Goal: Book appointment/travel/reservation

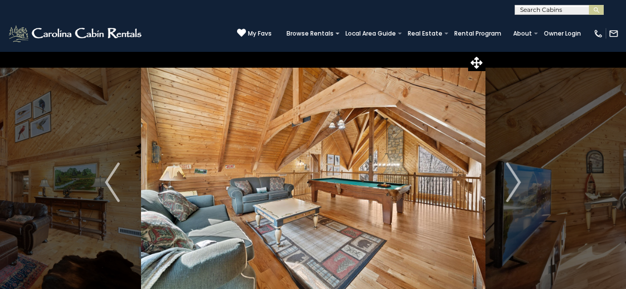
select select "*"
click at [517, 182] on img "Next" at bounding box center [513, 183] width 15 height 40
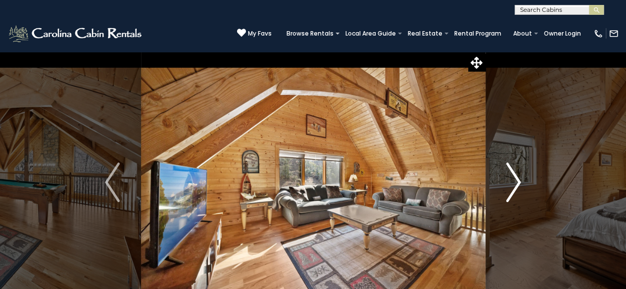
click at [517, 182] on img "Next" at bounding box center [513, 183] width 15 height 40
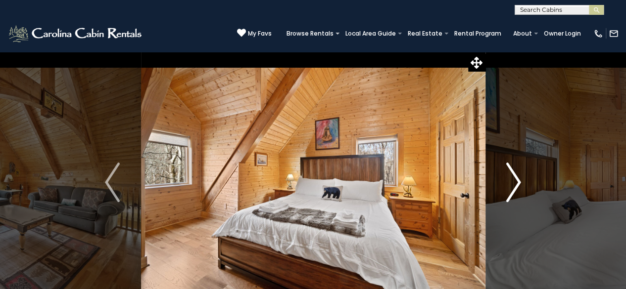
click at [517, 182] on img "Next" at bounding box center [513, 183] width 15 height 40
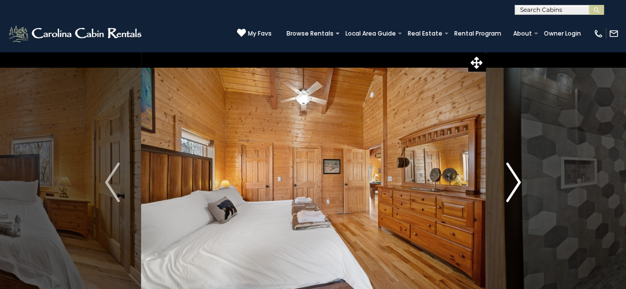
click at [517, 182] on img "Next" at bounding box center [513, 183] width 15 height 40
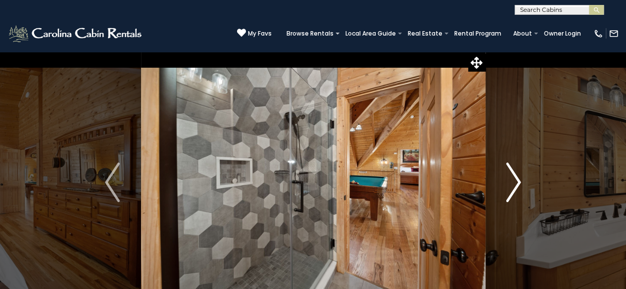
click at [517, 182] on img "Next" at bounding box center [513, 183] width 15 height 40
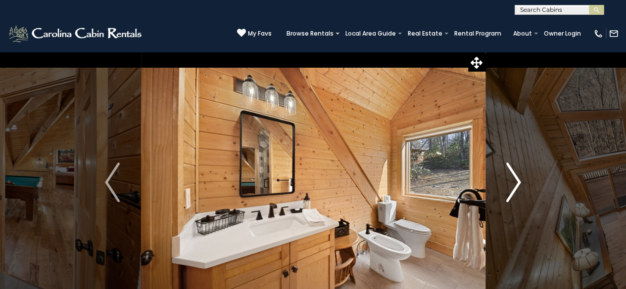
click at [517, 182] on img "Next" at bounding box center [513, 183] width 15 height 40
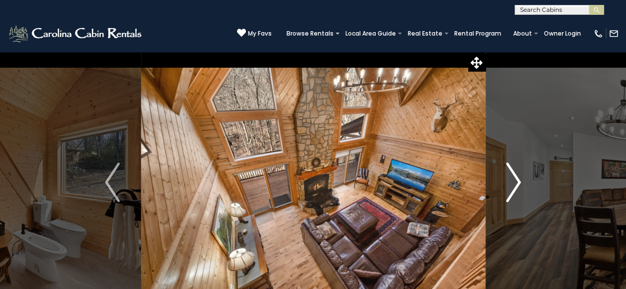
click at [517, 182] on img "Next" at bounding box center [513, 183] width 15 height 40
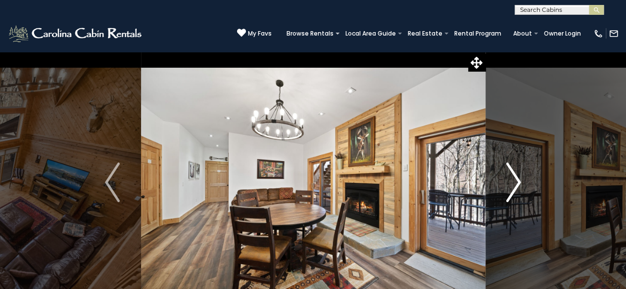
click at [517, 182] on img "Next" at bounding box center [513, 183] width 15 height 40
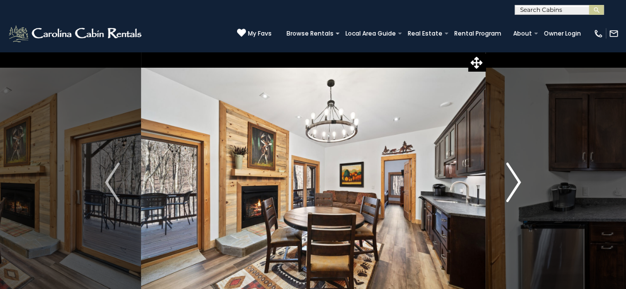
click at [517, 182] on img "Next" at bounding box center [513, 183] width 15 height 40
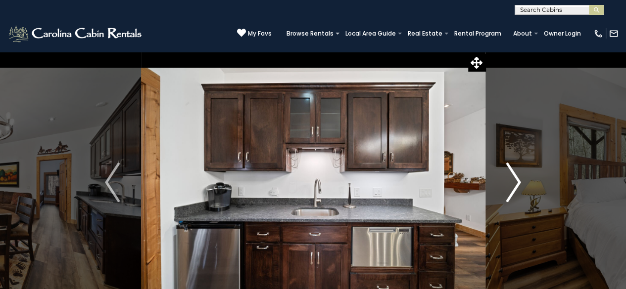
click at [517, 182] on img "Next" at bounding box center [513, 183] width 15 height 40
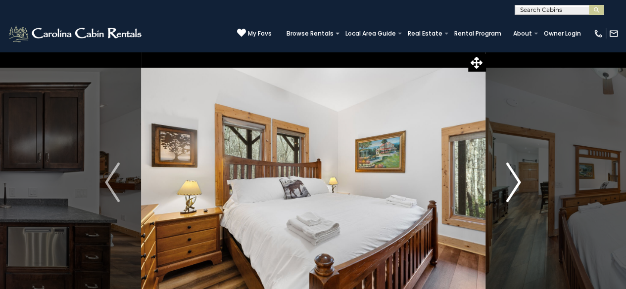
click at [517, 182] on img "Next" at bounding box center [513, 183] width 15 height 40
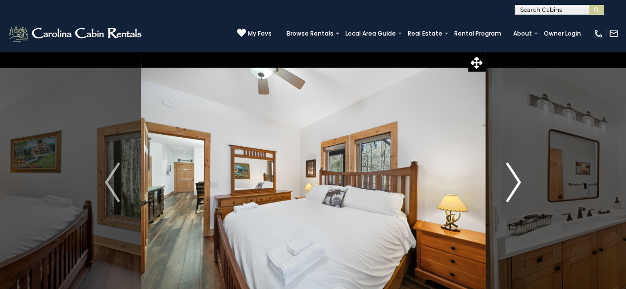
click at [517, 182] on img "Next" at bounding box center [513, 183] width 15 height 40
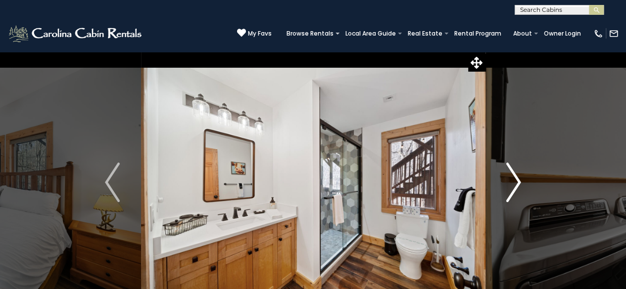
click at [517, 182] on img "Next" at bounding box center [513, 183] width 15 height 40
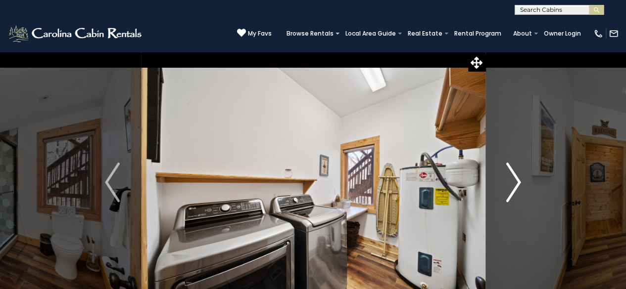
click at [517, 182] on img "Next" at bounding box center [513, 183] width 15 height 40
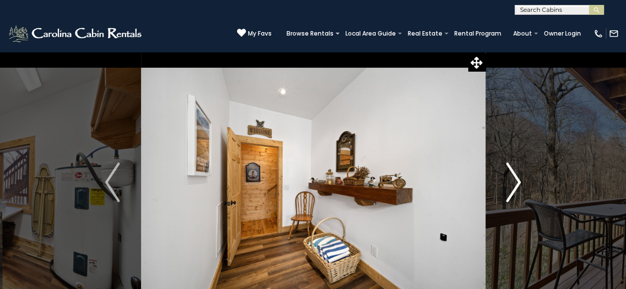
click at [517, 182] on img "Next" at bounding box center [513, 183] width 15 height 40
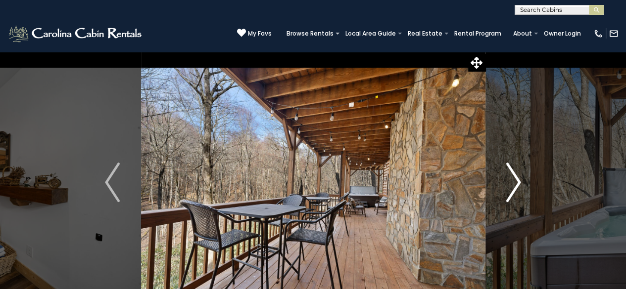
click at [517, 182] on img "Next" at bounding box center [513, 183] width 15 height 40
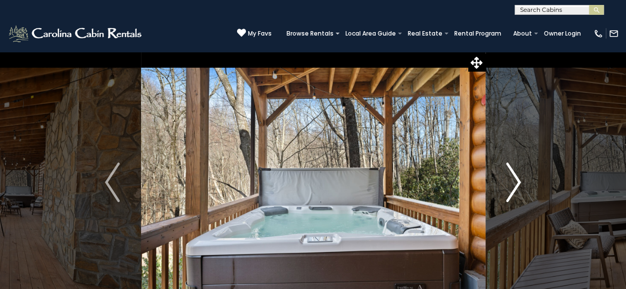
click at [517, 182] on img "Next" at bounding box center [513, 183] width 15 height 40
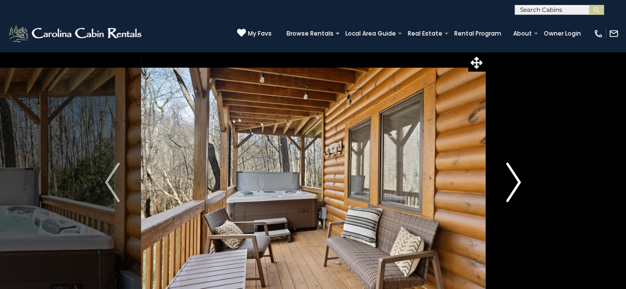
click at [517, 182] on img "Next" at bounding box center [513, 183] width 15 height 40
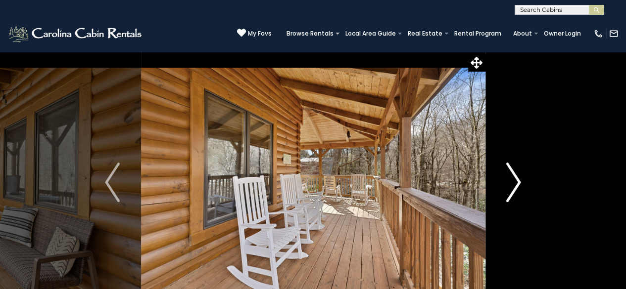
click at [517, 182] on img "Next" at bounding box center [513, 183] width 15 height 40
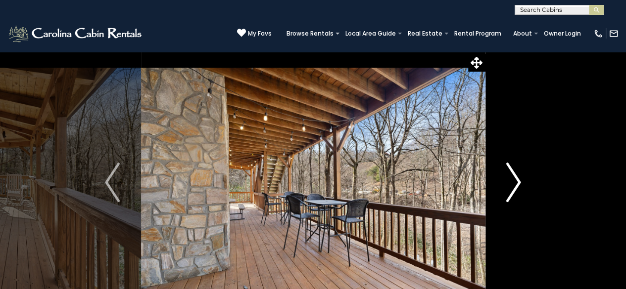
click at [517, 182] on img "Next" at bounding box center [513, 183] width 15 height 40
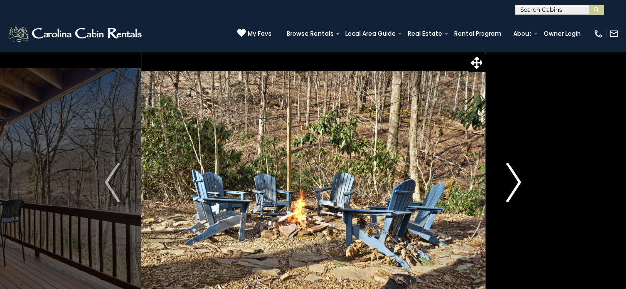
click at [517, 182] on img "Next" at bounding box center [513, 183] width 15 height 40
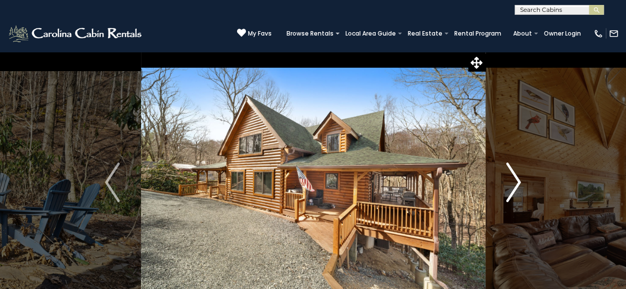
click at [517, 182] on img "Next" at bounding box center [513, 183] width 15 height 40
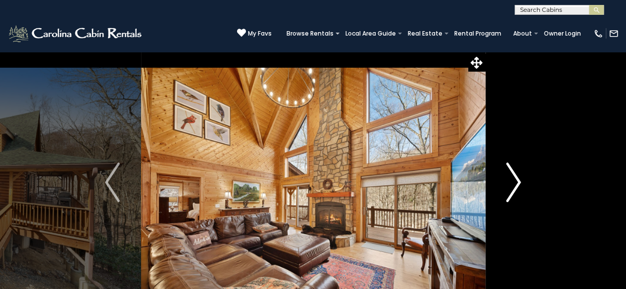
click at [517, 182] on img "Next" at bounding box center [513, 183] width 15 height 40
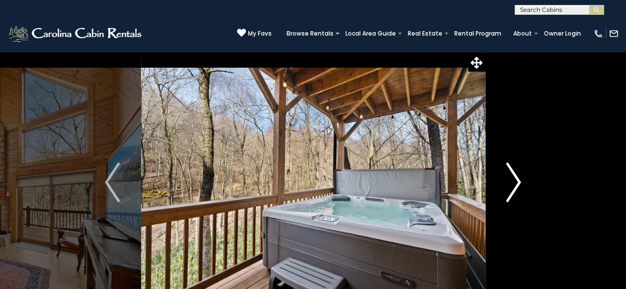
click at [517, 182] on img "Next" at bounding box center [513, 183] width 15 height 40
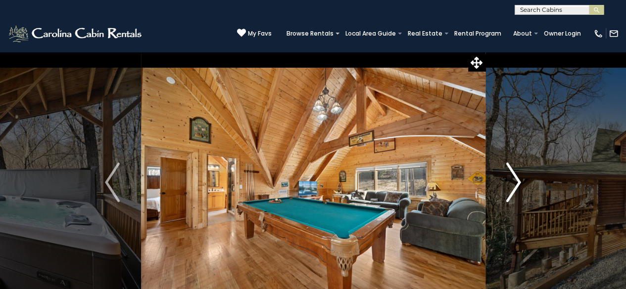
click at [517, 182] on img "Next" at bounding box center [513, 183] width 15 height 40
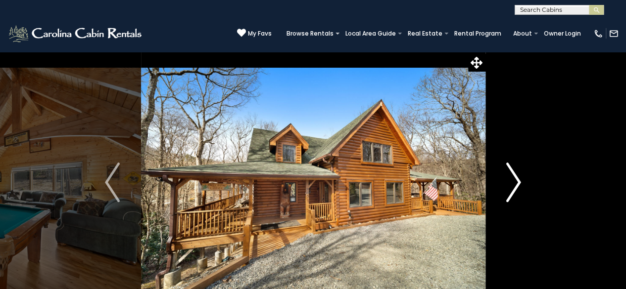
click at [517, 182] on img "Next" at bounding box center [513, 183] width 15 height 40
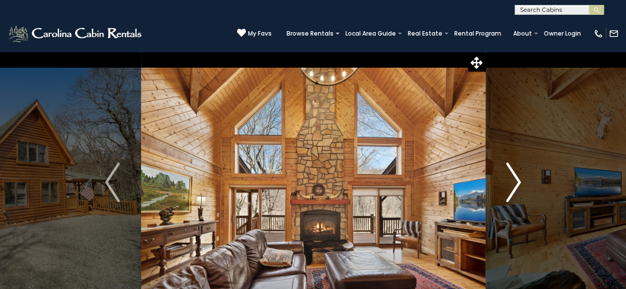
click at [517, 182] on img "Next" at bounding box center [513, 183] width 15 height 40
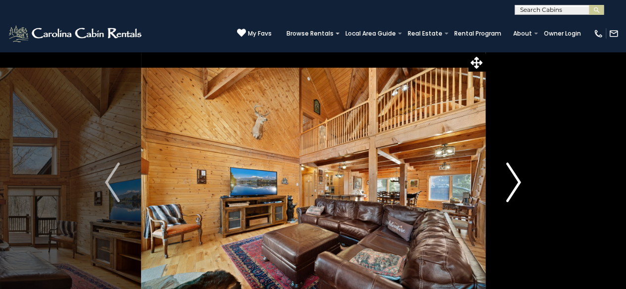
click at [517, 182] on img "Next" at bounding box center [513, 183] width 15 height 40
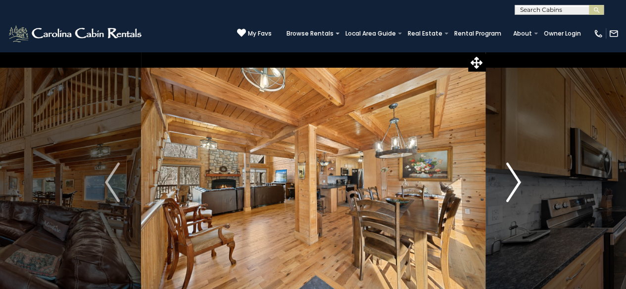
click at [517, 182] on img "Next" at bounding box center [513, 183] width 15 height 40
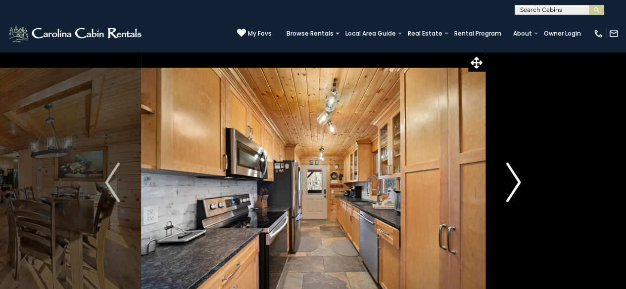
click at [517, 182] on img "Next" at bounding box center [513, 183] width 15 height 40
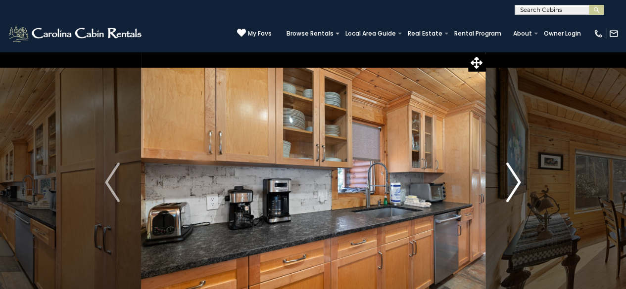
click at [517, 182] on img "Next" at bounding box center [513, 183] width 15 height 40
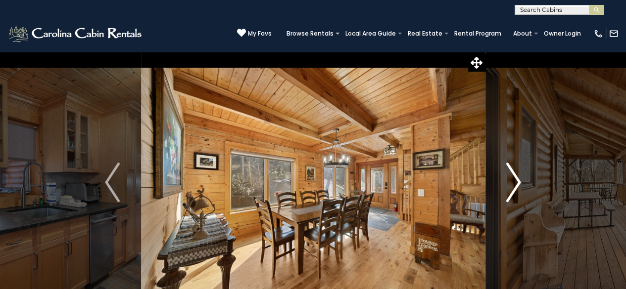
click at [517, 182] on img "Next" at bounding box center [513, 183] width 15 height 40
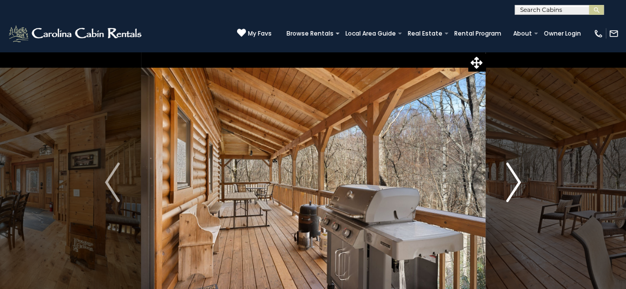
click at [517, 182] on img "Next" at bounding box center [513, 183] width 15 height 40
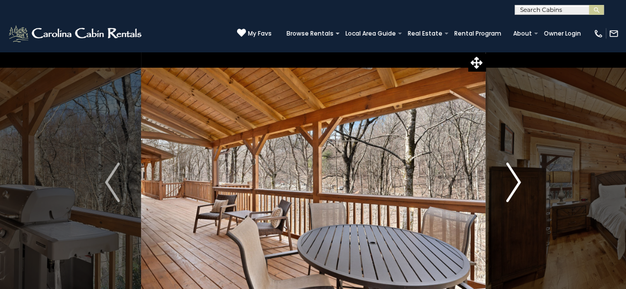
click at [517, 182] on img "Next" at bounding box center [513, 183] width 15 height 40
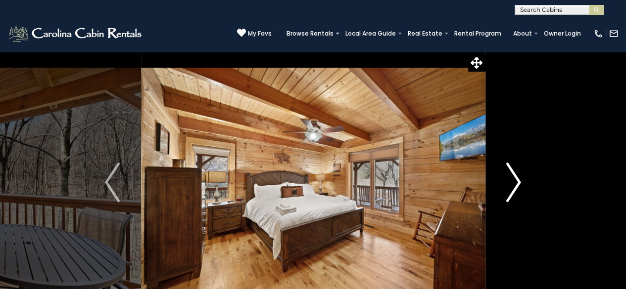
click at [517, 182] on img "Next" at bounding box center [513, 183] width 15 height 40
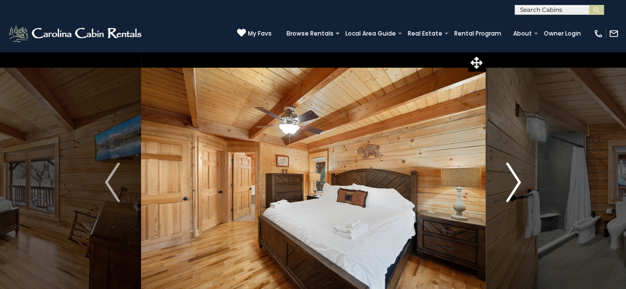
click at [517, 182] on img "Next" at bounding box center [513, 183] width 15 height 40
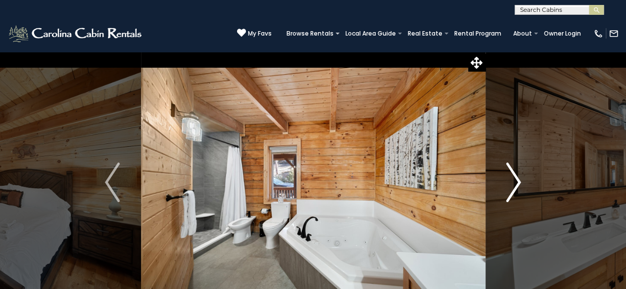
click at [517, 182] on img "Next" at bounding box center [513, 183] width 15 height 40
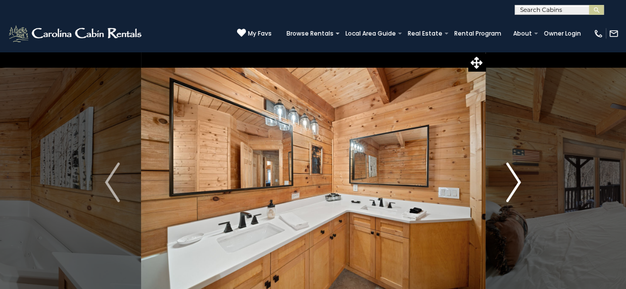
click at [517, 182] on img "Next" at bounding box center [513, 183] width 15 height 40
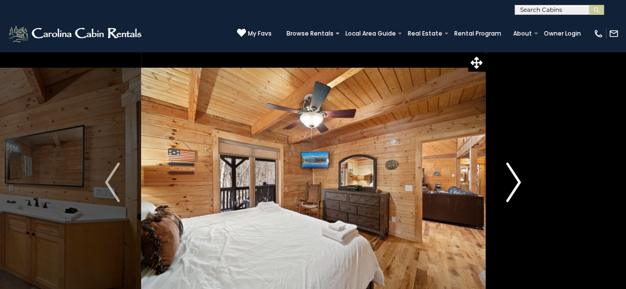
click at [517, 182] on img "Next" at bounding box center [513, 183] width 15 height 40
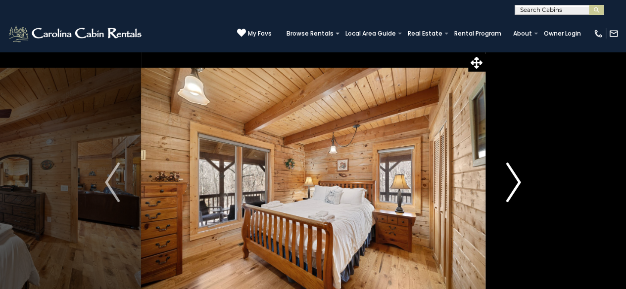
click at [517, 182] on img "Next" at bounding box center [513, 183] width 15 height 40
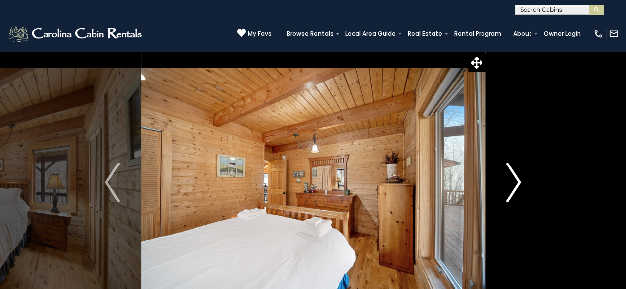
click at [517, 182] on img "Next" at bounding box center [513, 183] width 15 height 40
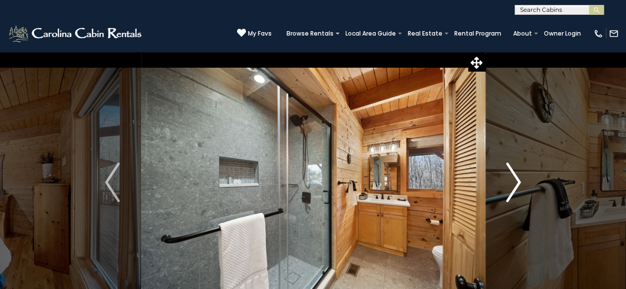
click at [517, 182] on img "Next" at bounding box center [513, 183] width 15 height 40
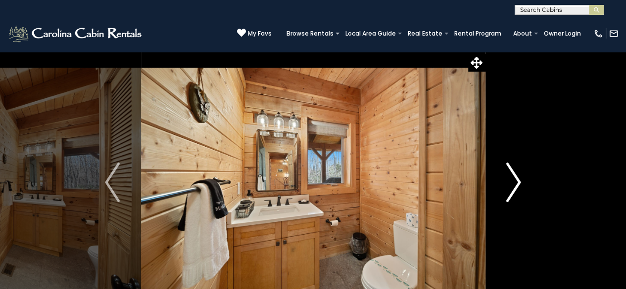
click at [517, 182] on img "Next" at bounding box center [513, 183] width 15 height 40
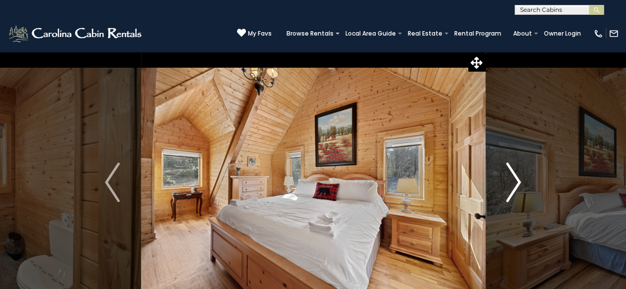
click at [517, 182] on img "Next" at bounding box center [513, 183] width 15 height 40
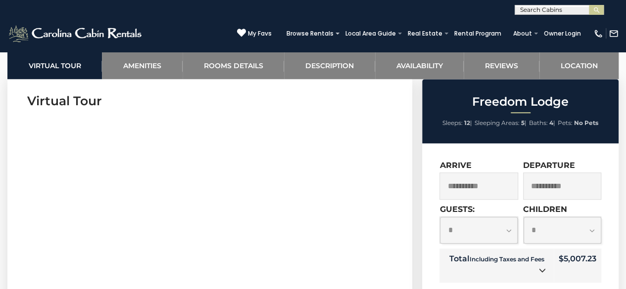
scroll to position [396, 0]
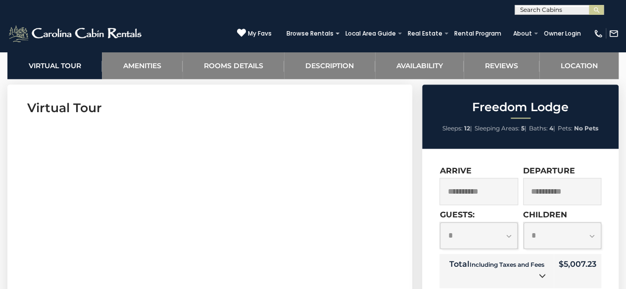
click at [539, 277] on icon at bounding box center [542, 276] width 7 height 7
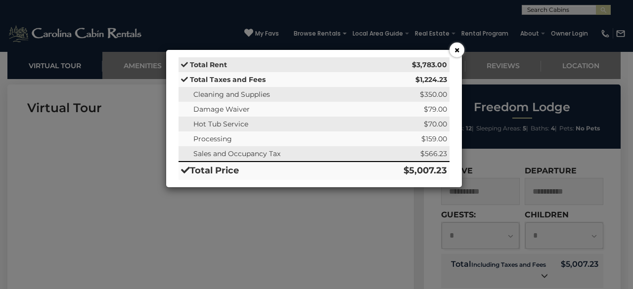
click at [464, 48] on button "×" at bounding box center [457, 50] width 15 height 15
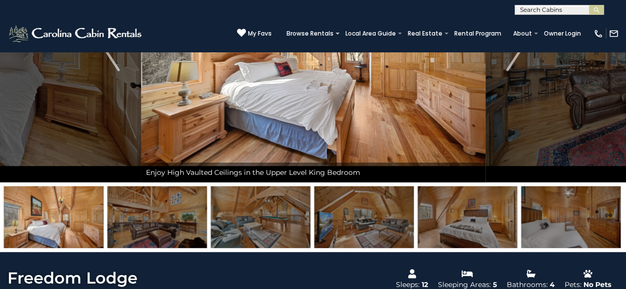
scroll to position [0, 0]
